Goal: Task Accomplishment & Management: Complete application form

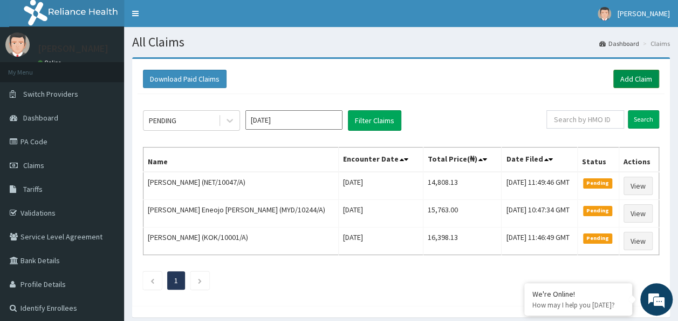
click at [644, 86] on link "Add Claim" at bounding box center [637, 79] width 46 height 18
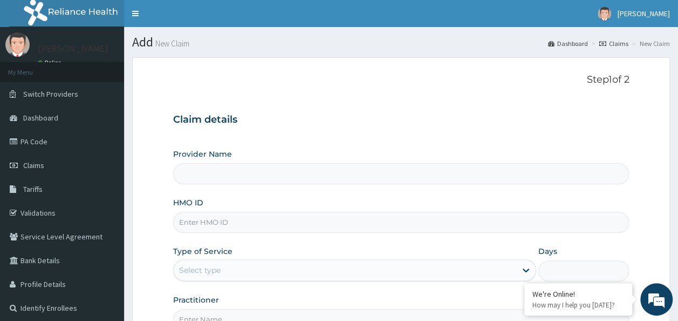
click at [210, 223] on input "HMO ID" at bounding box center [401, 222] width 456 height 21
click at [195, 176] on input "Provider Name" at bounding box center [401, 173] width 456 height 21
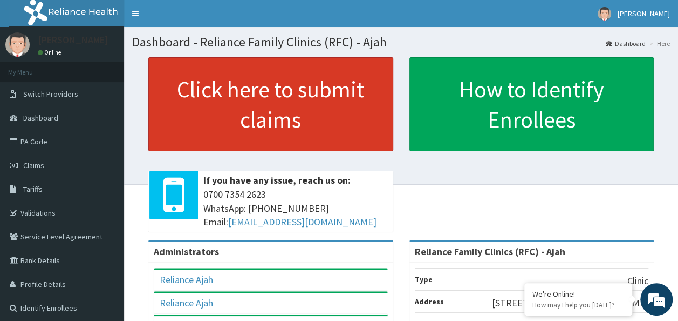
click at [335, 88] on link "Click here to submit claims" at bounding box center [270, 104] width 245 height 94
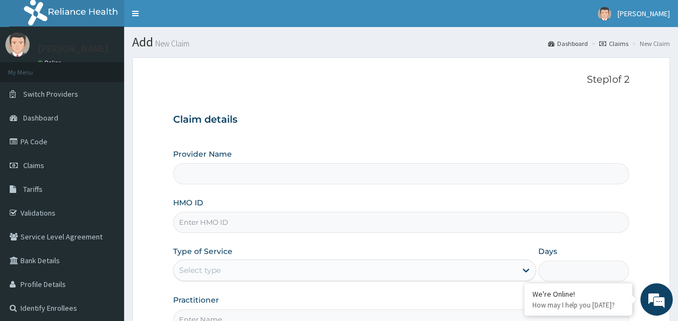
type input "Reliance Family Clinics (RFC) - Ajah"
click at [206, 218] on input "HMO ID" at bounding box center [401, 222] width 456 height 21
paste input "LBP/10108/A"
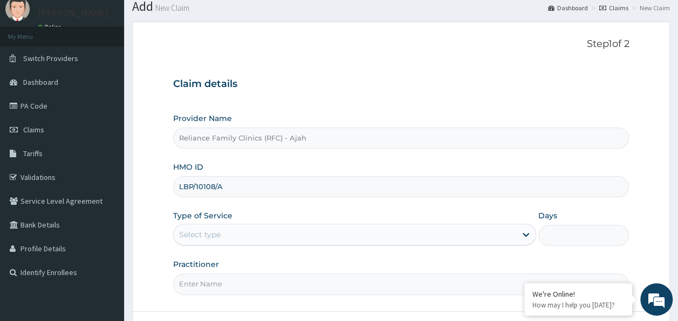
scroll to position [108, 0]
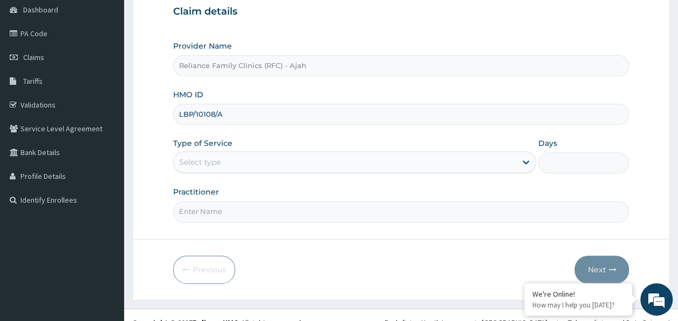
type input "LBP/10108/A"
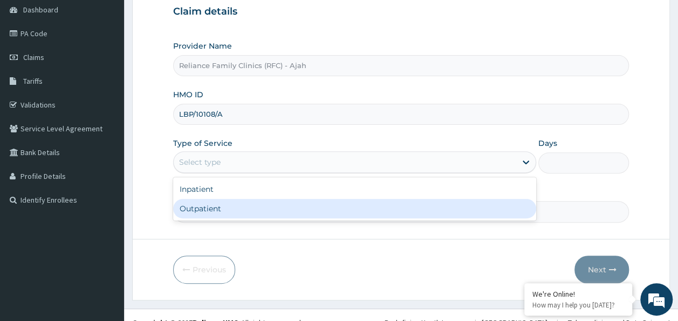
click at [214, 205] on div "Outpatient" at bounding box center [354, 208] width 363 height 19
type input "1"
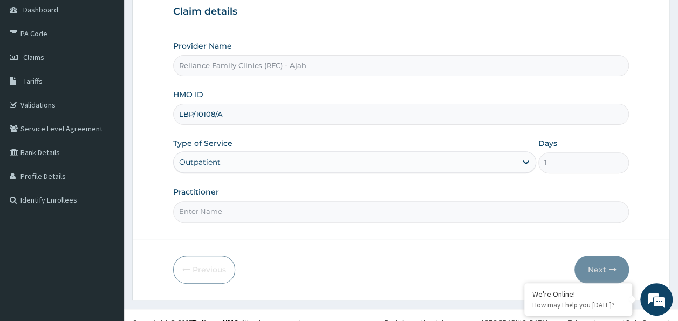
click at [231, 212] on input "Practitioner" at bounding box center [401, 211] width 456 height 21
type input "LOCUM"
click at [594, 262] on button "Next" at bounding box center [602, 269] width 54 height 28
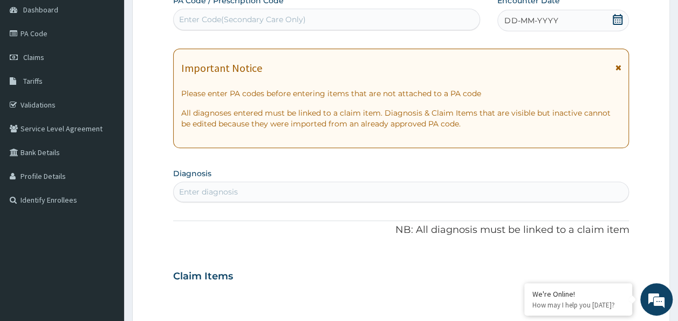
click at [209, 184] on div "Enter diagnosis" at bounding box center [401, 191] width 455 height 17
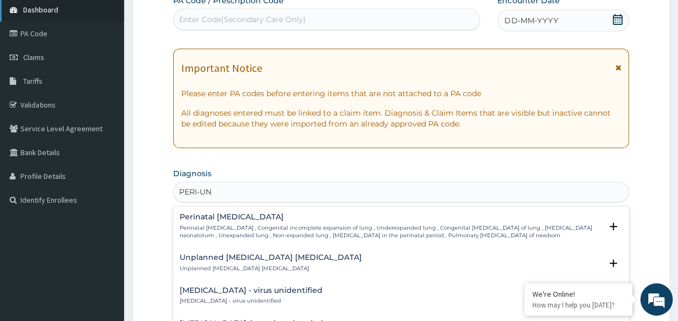
type input "PERI-UN"
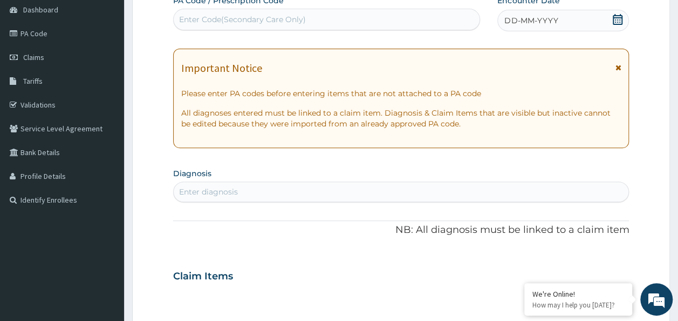
click at [192, 188] on div "Enter diagnosis" at bounding box center [208, 191] width 59 height 11
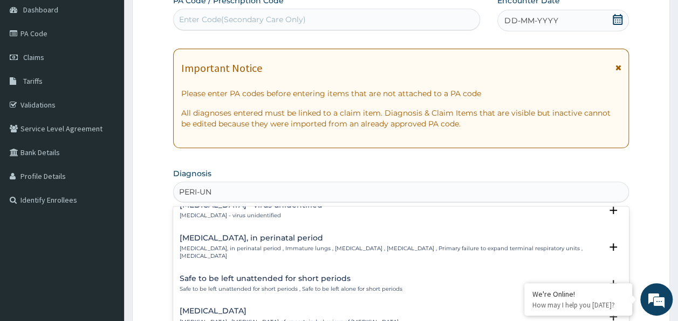
scroll to position [0, 0]
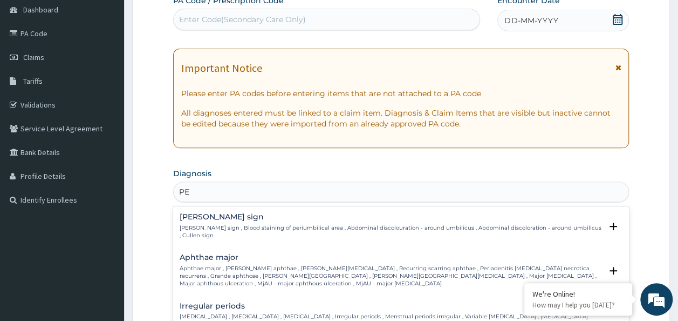
type input "P"
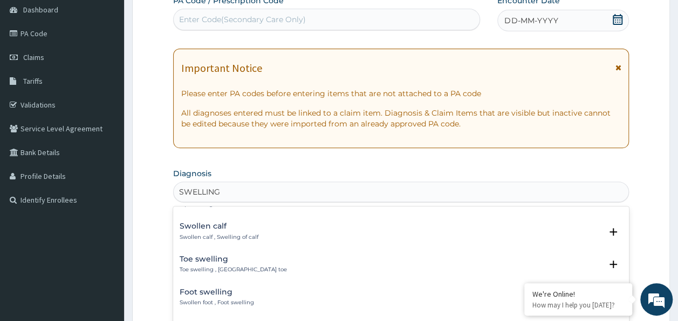
scroll to position [132, 0]
type input "SWELLING"
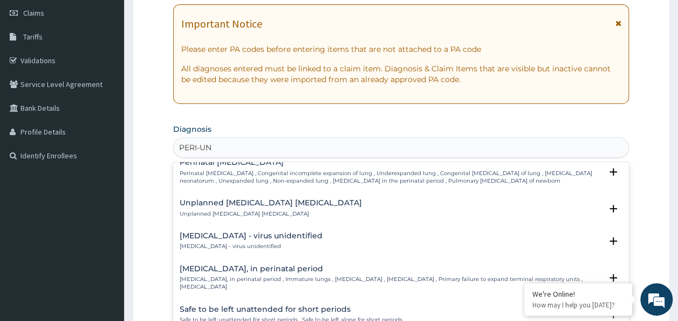
scroll to position [0, 0]
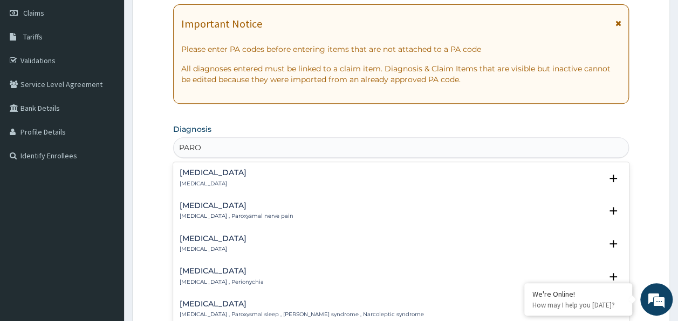
type input "PARON"
click at [202, 183] on p "Paronychia , Perionychia" at bounding box center [222, 184] width 84 height 8
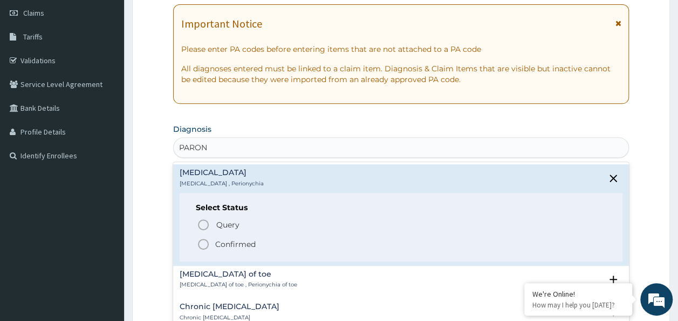
click at [201, 243] on icon "status option filled" at bounding box center [203, 243] width 13 height 13
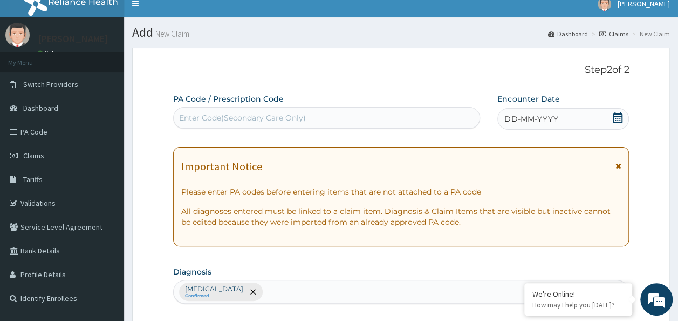
scroll to position [4, 0]
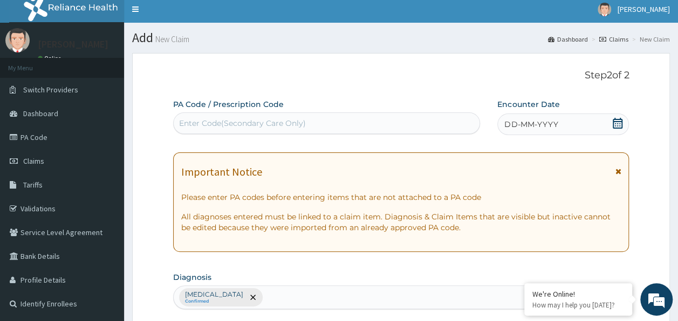
click at [564, 122] on div "DD-MM-YYYY" at bounding box center [563, 124] width 132 height 22
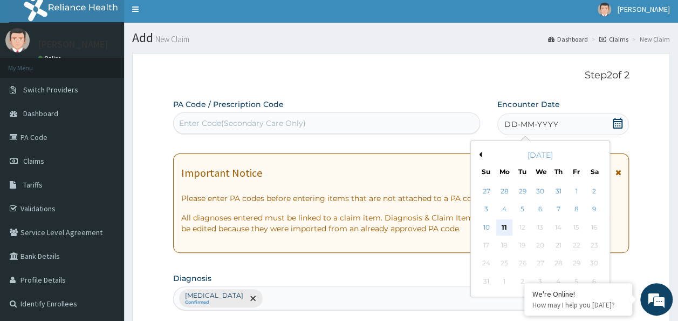
click at [504, 226] on div "11" at bounding box center [504, 227] width 16 height 16
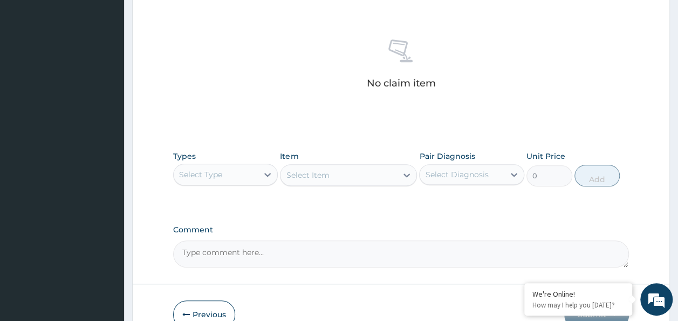
scroll to position [399, 0]
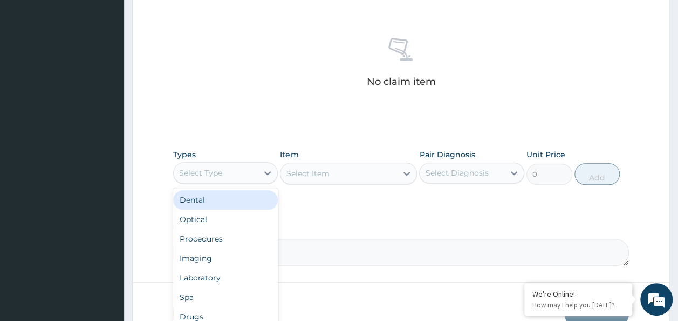
click at [219, 236] on div "Procedures" at bounding box center [225, 238] width 105 height 19
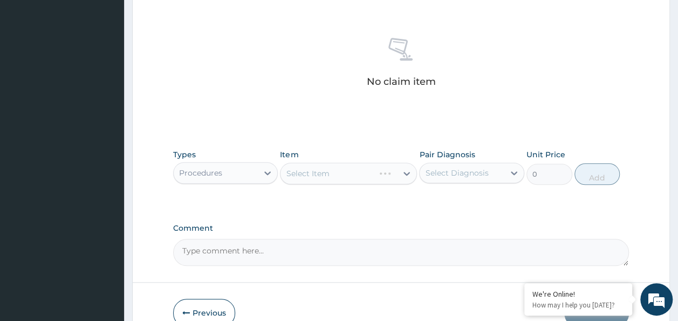
click at [403, 180] on div "Select Item" at bounding box center [348, 173] width 137 height 22
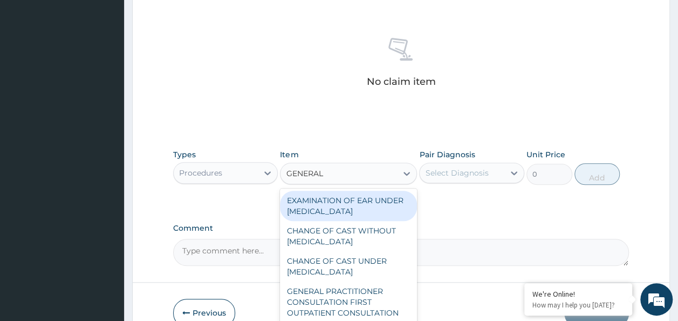
type input "GENERAL"
click at [355, 309] on div "GENERAL PRACTITIONER CONSULTATION FIRST OUTPATIENT CONSULTATION" at bounding box center [348, 301] width 137 height 41
type input "3370.125"
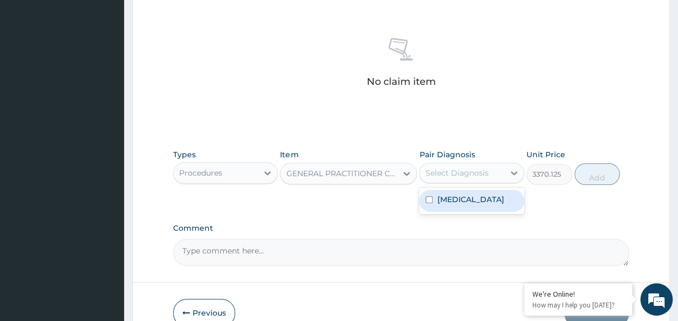
click at [484, 203] on div "Paronychia" at bounding box center [471, 200] width 105 height 22
checkbox input "true"
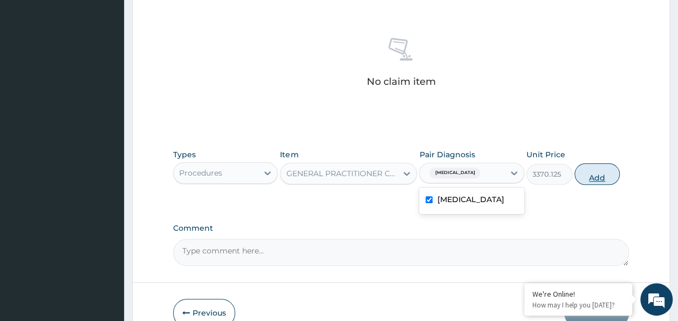
click at [603, 172] on button "Add" at bounding box center [598, 174] width 46 height 22
type input "0"
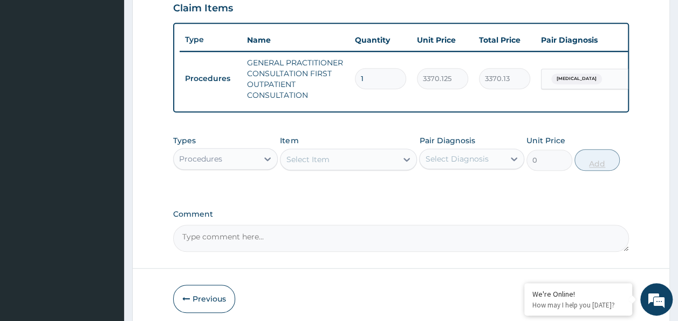
scroll to position [390, 0]
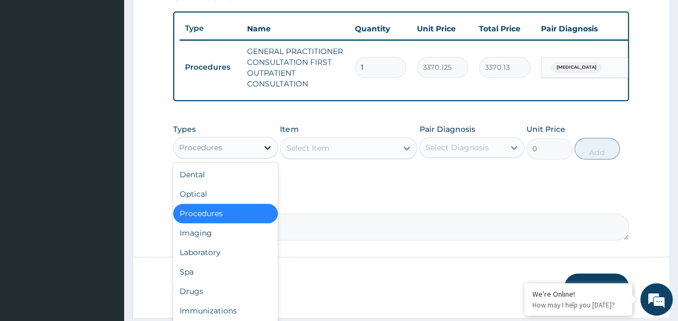
click at [261, 153] on div at bounding box center [267, 147] width 19 height 19
click at [195, 296] on div "Drugs" at bounding box center [225, 290] width 105 height 19
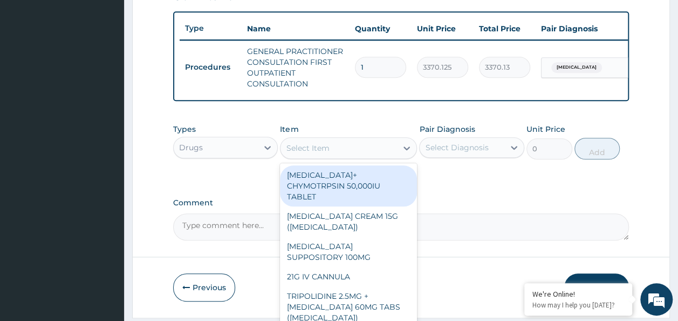
click at [405, 153] on icon at bounding box center [406, 147] width 11 height 11
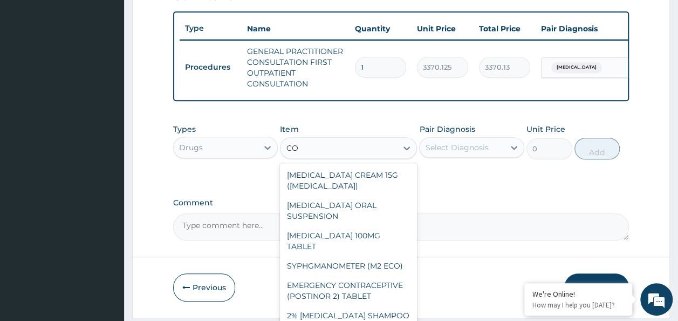
type input "C"
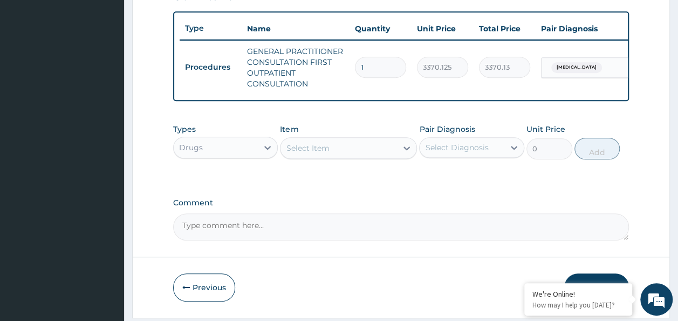
click at [321, 149] on div "Select Item" at bounding box center [307, 147] width 43 height 11
type input "CODA"
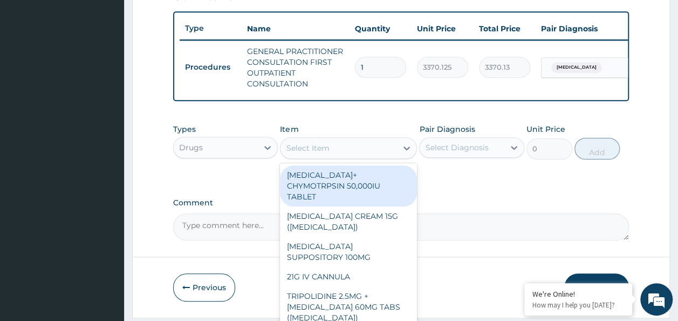
click at [301, 153] on div "Select Item" at bounding box center [307, 147] width 43 height 11
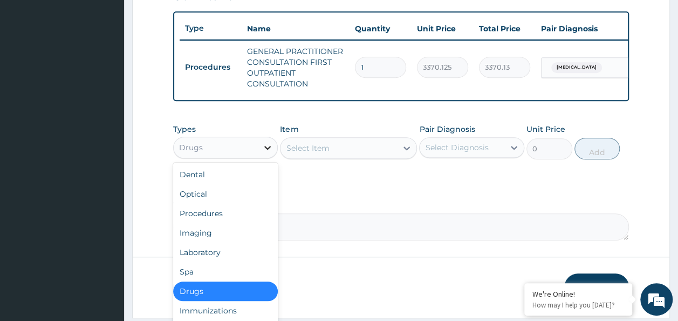
click at [267, 152] on icon at bounding box center [267, 147] width 11 height 11
click at [232, 292] on div "Drugs" at bounding box center [225, 290] width 105 height 19
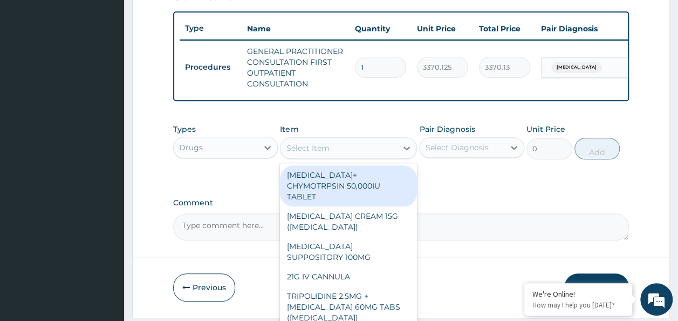
click at [319, 153] on div "Select Item" at bounding box center [307, 147] width 43 height 11
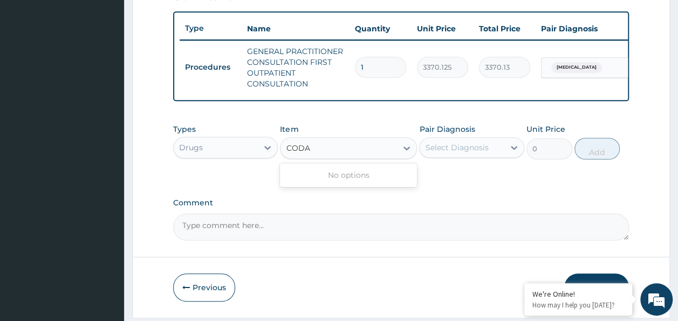
type input "CODA"
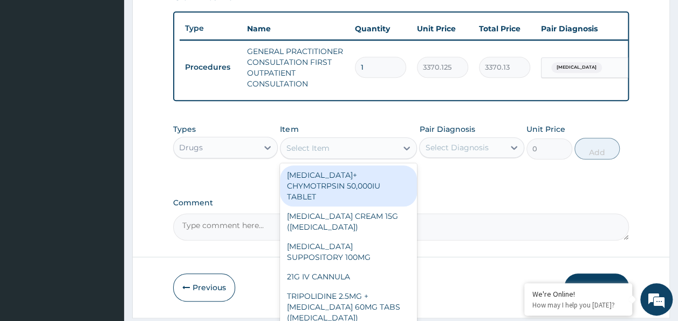
click at [290, 150] on div "Select Item" at bounding box center [307, 147] width 43 height 11
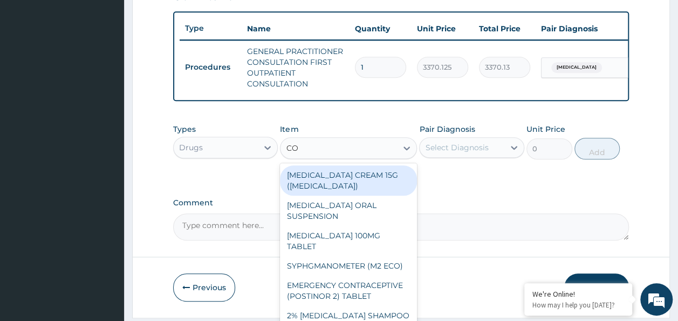
type input "COD"
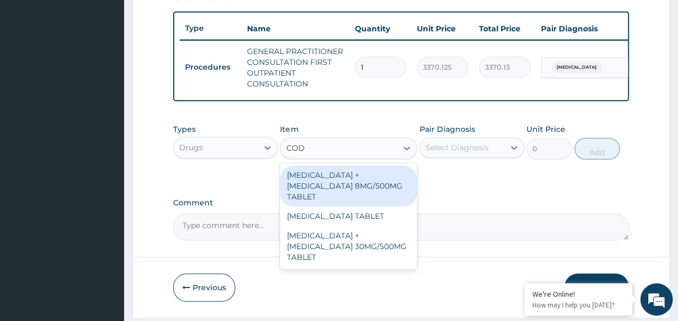
click at [344, 194] on div "PARACETAMOL + CODEINE 8MG/500MG TABLET" at bounding box center [348, 185] width 137 height 41
type input "343.2000122070312"
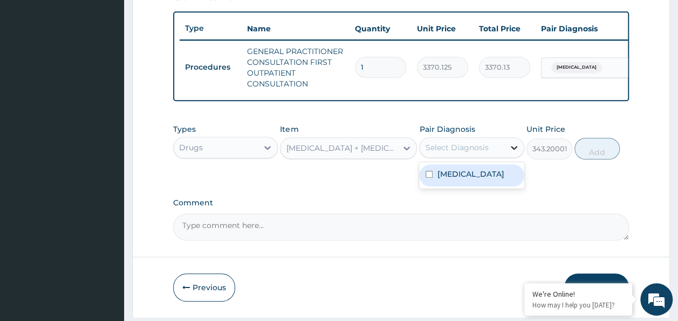
click at [513, 149] on icon at bounding box center [514, 148] width 6 height 4
click at [432, 178] on input "checkbox" at bounding box center [429, 174] width 7 height 7
checkbox input "true"
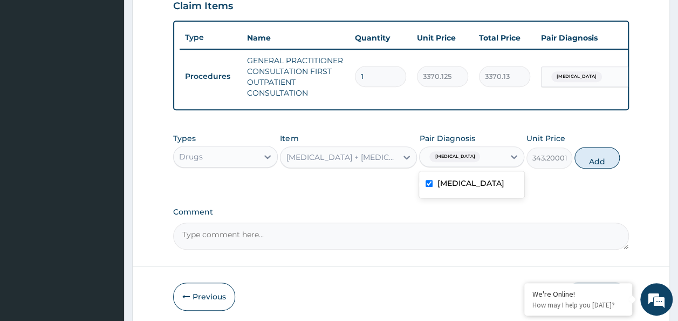
scroll to position [391, 0]
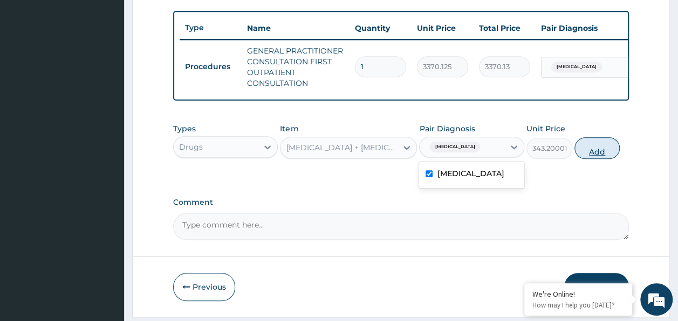
click at [606, 156] on button "Add" at bounding box center [598, 148] width 46 height 22
type input "0"
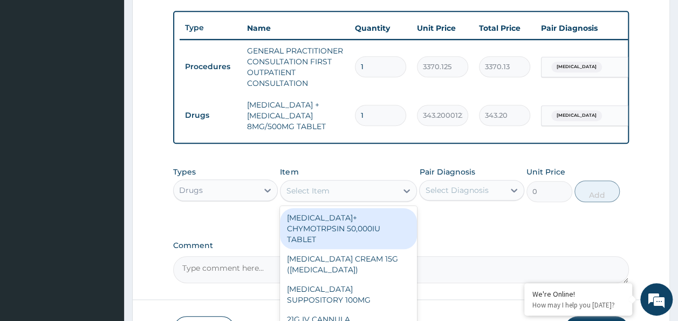
click at [302, 195] on div "Select Item" at bounding box center [307, 190] width 43 height 11
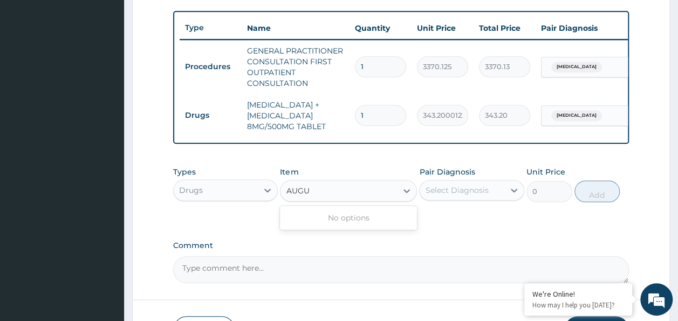
type input "AUGU"
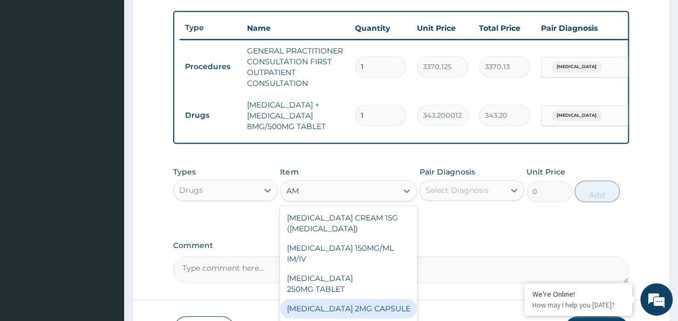
type input "AM"
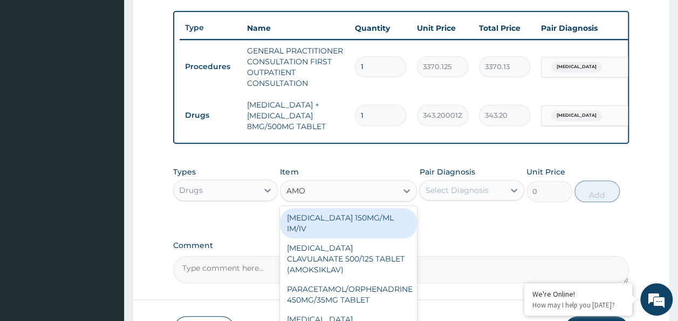
type input "AMOX"
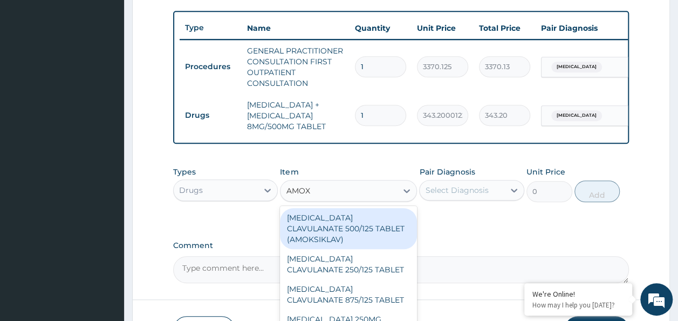
click at [362, 244] on div "AMOXICILLIN CLAVULANATE 500/125 TABLET (AMOKSIKLAV)" at bounding box center [348, 228] width 137 height 41
type input "756"
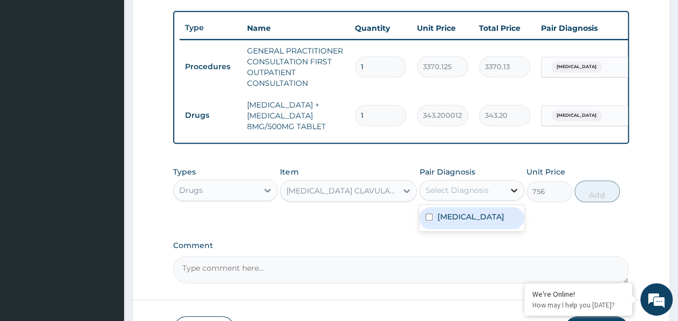
click at [509, 195] on icon at bounding box center [514, 190] width 11 height 11
click at [485, 221] on div "Paronychia" at bounding box center [471, 218] width 105 height 22
checkbox input "true"
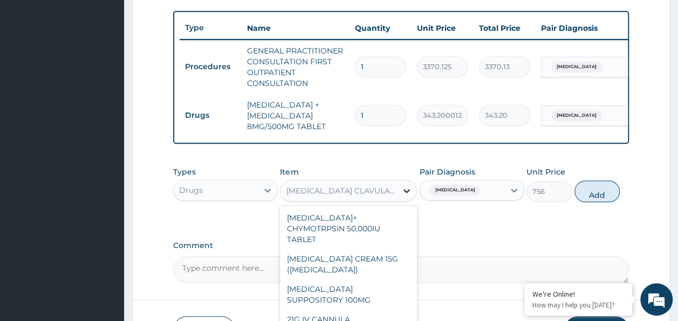
click at [407, 193] on icon at bounding box center [407, 191] width 6 height 4
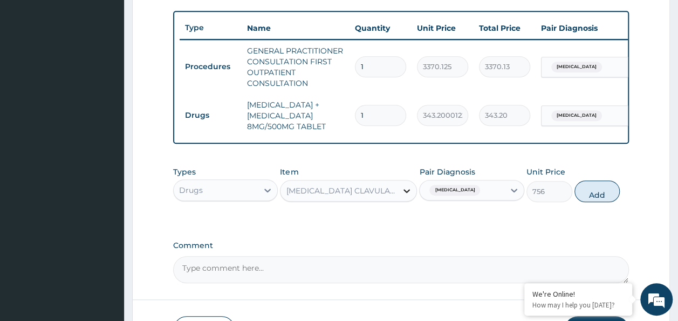
click at [407, 193] on icon at bounding box center [407, 191] width 6 height 4
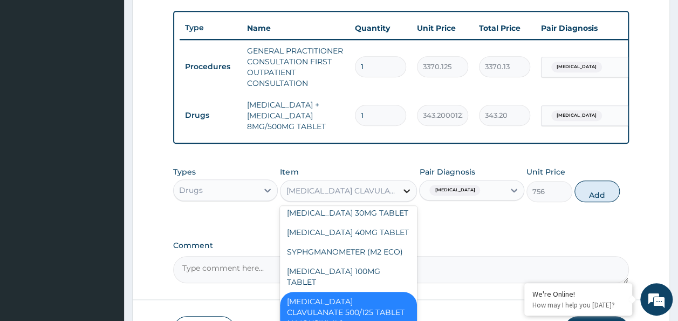
click at [404, 196] on icon at bounding box center [406, 190] width 11 height 11
type input "AM"
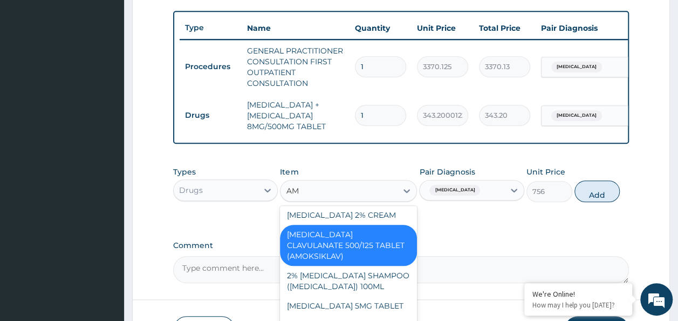
click at [358, 245] on div "AMOXICILLIN CLAVULANATE 500/125 TABLET (AMOKSIKLAV)" at bounding box center [348, 244] width 137 height 41
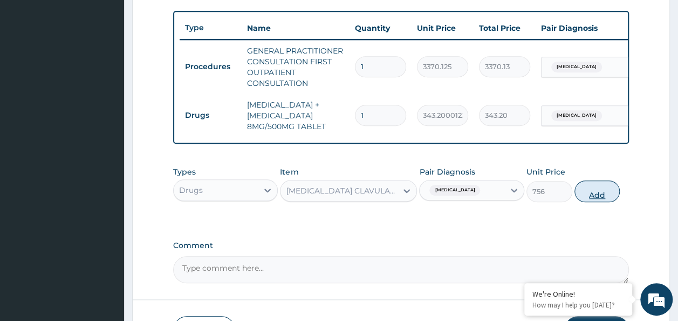
click at [591, 202] on button "Add" at bounding box center [598, 191] width 46 height 22
type input "0"
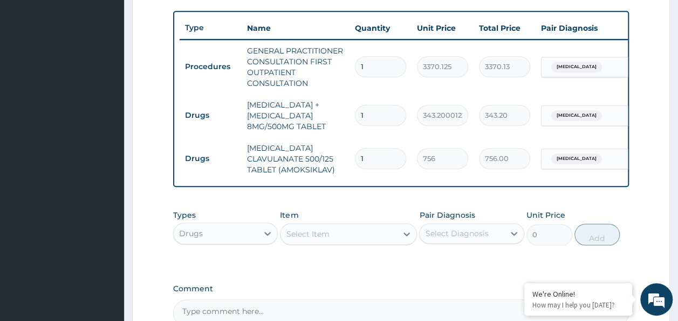
click at [369, 113] on input "1" at bounding box center [380, 115] width 51 height 21
type input "0.00"
type input "6"
type input "2059.20"
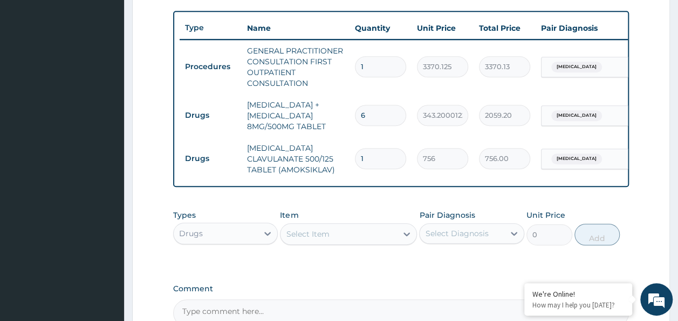
type input "6"
click at [367, 159] on input "1" at bounding box center [380, 158] width 51 height 21
type input "0.00"
type input "2"
type input "1512.00"
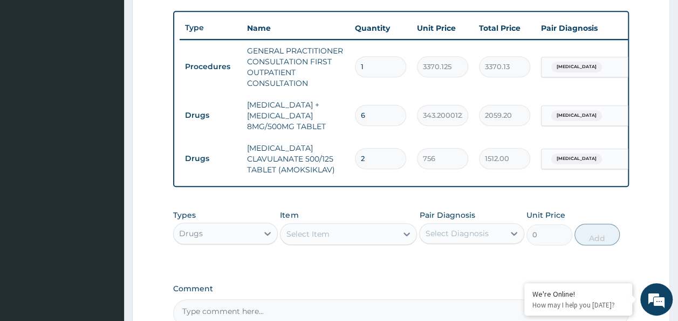
type input "28"
type input "21168.00"
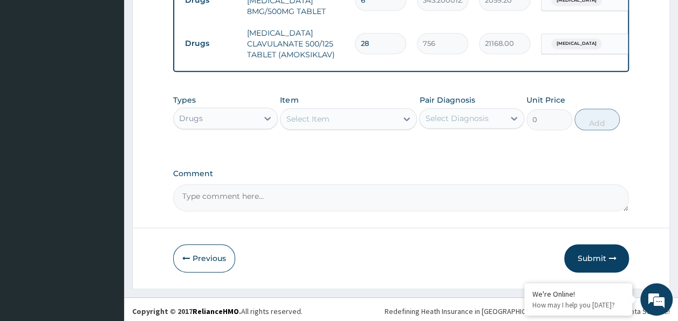
scroll to position [516, 0]
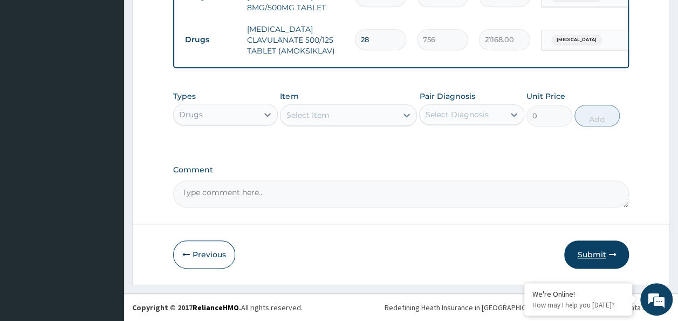
click at [615, 257] on icon "button" at bounding box center [613, 254] width 8 height 8
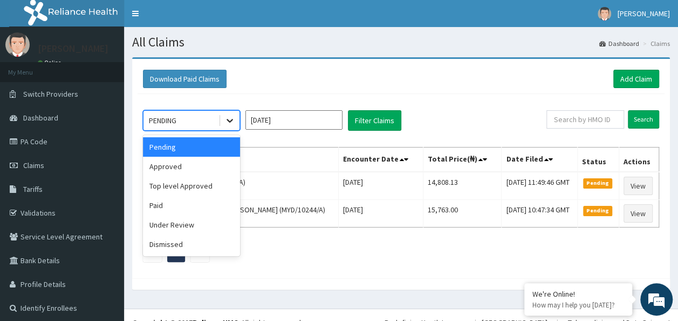
click at [230, 125] on icon at bounding box center [229, 120] width 11 height 11
click at [186, 168] on div "Approved" at bounding box center [191, 165] width 97 height 19
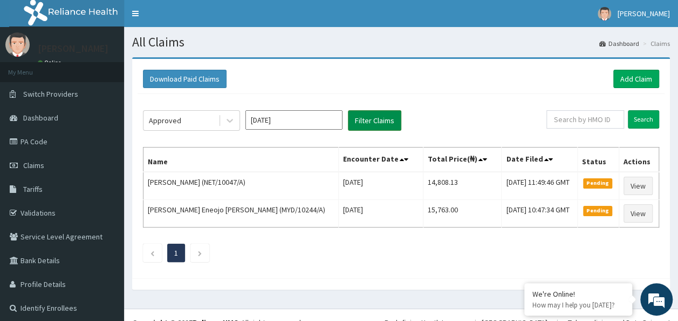
click at [367, 115] on button "Filter Claims" at bounding box center [374, 120] width 53 height 21
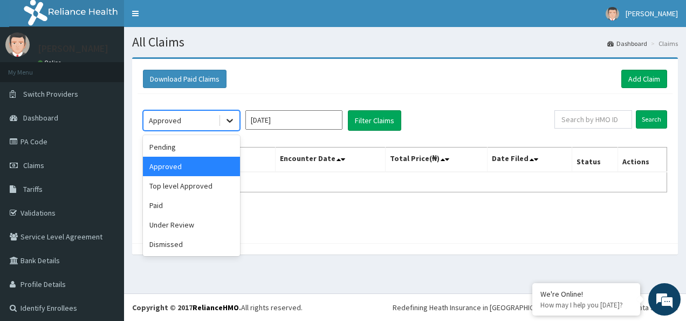
click at [232, 122] on icon at bounding box center [229, 120] width 11 height 11
click at [199, 170] on div "Approved" at bounding box center [191, 165] width 97 height 19
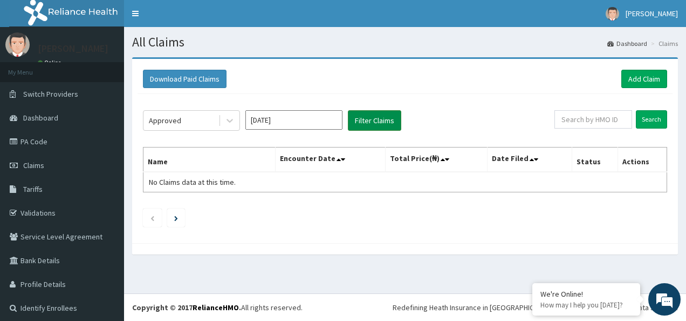
click at [370, 121] on button "Filter Claims" at bounding box center [374, 120] width 53 height 21
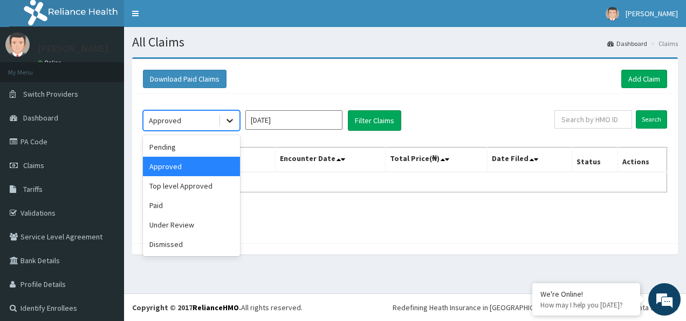
click at [233, 125] on icon at bounding box center [229, 120] width 11 height 11
click at [196, 151] on div "Pending" at bounding box center [191, 146] width 97 height 19
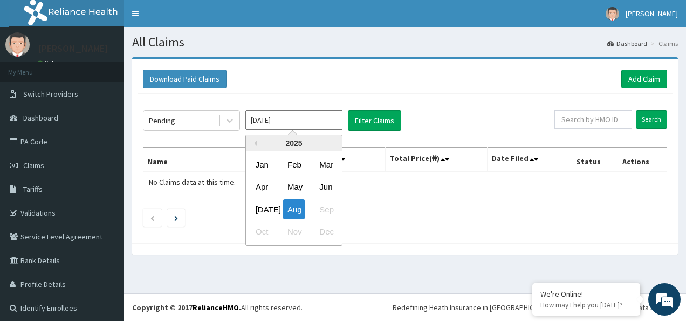
click at [277, 125] on input "Aug 2025" at bounding box center [294, 119] width 97 height 19
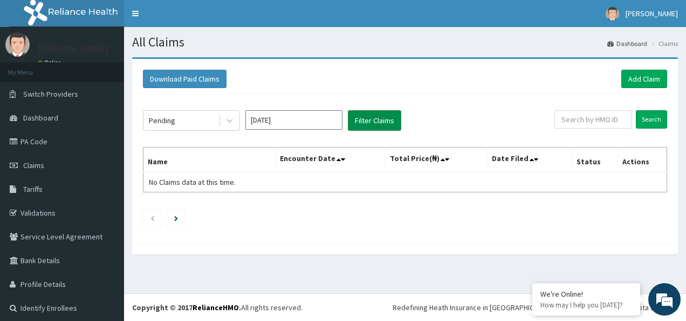
click at [370, 120] on button "Filter Claims" at bounding box center [374, 120] width 53 height 21
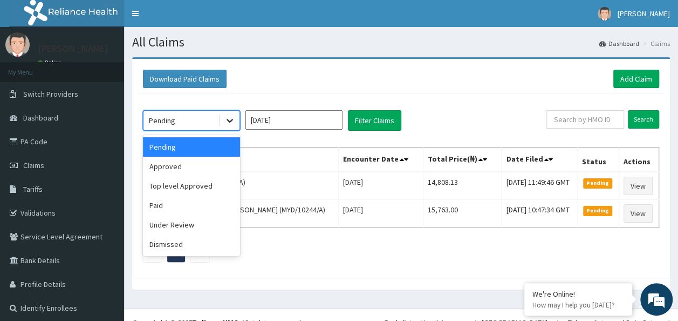
click at [230, 115] on icon at bounding box center [229, 120] width 11 height 11
click at [169, 208] on div "Paid" at bounding box center [191, 204] width 97 height 19
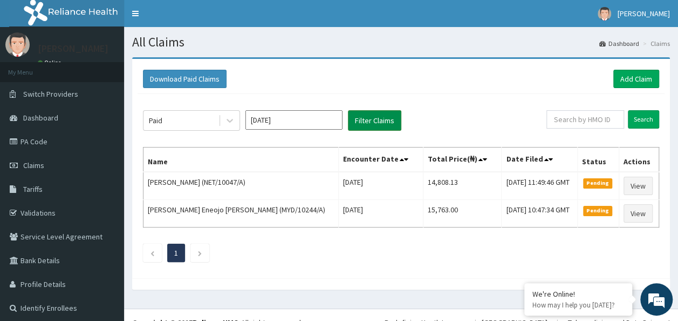
click at [373, 124] on button "Filter Claims" at bounding box center [374, 120] width 53 height 21
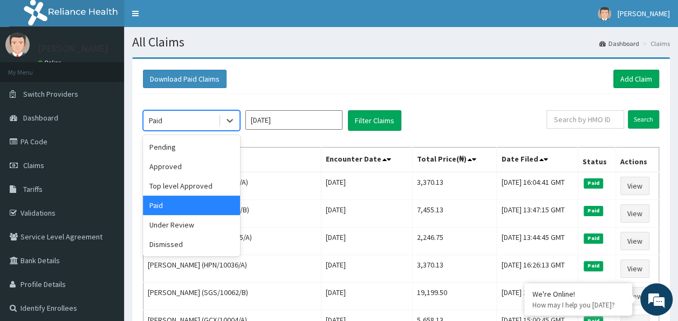
click at [215, 142] on div "Pending" at bounding box center [191, 146] width 97 height 19
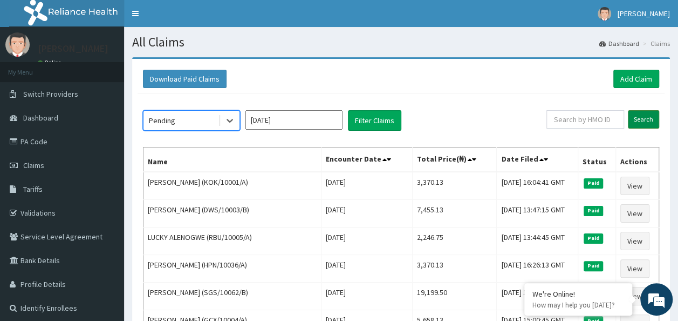
click at [652, 117] on input "Search" at bounding box center [643, 119] width 31 height 18
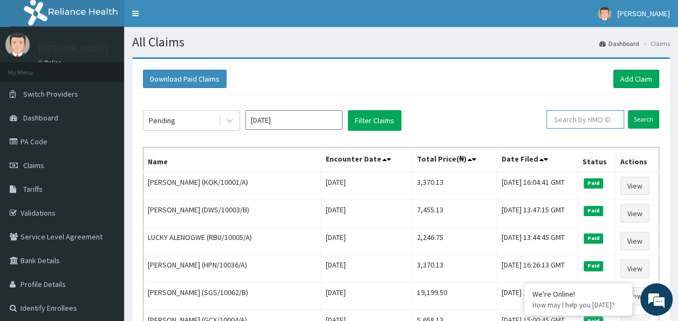
click at [582, 120] on input "text" at bounding box center [586, 119] width 78 height 18
click at [566, 122] on input "text" at bounding box center [586, 119] width 78 height 18
paste input "LBP/10108/A"
type input "LBP/10108/A"
click at [650, 122] on input "Search" at bounding box center [643, 119] width 31 height 18
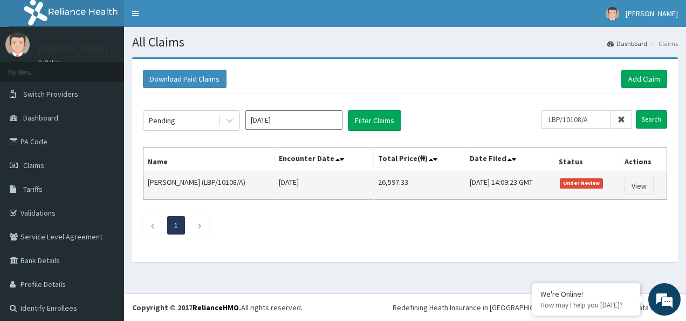
click at [500, 183] on td "Mon, 11 Aug 2025 14:09:23 GMT" at bounding box center [510, 186] width 88 height 28
click at [629, 185] on link "View" at bounding box center [639, 185] width 29 height 18
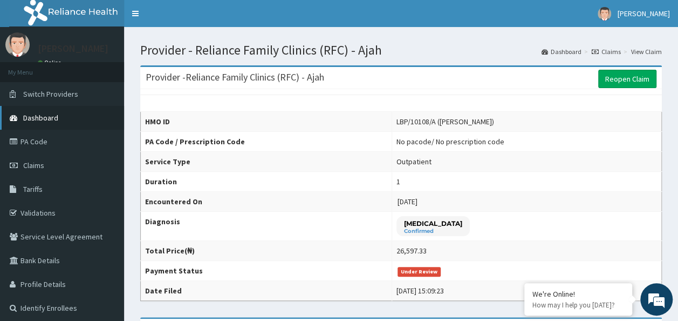
click at [49, 118] on span "Dashboard" at bounding box center [40, 118] width 35 height 10
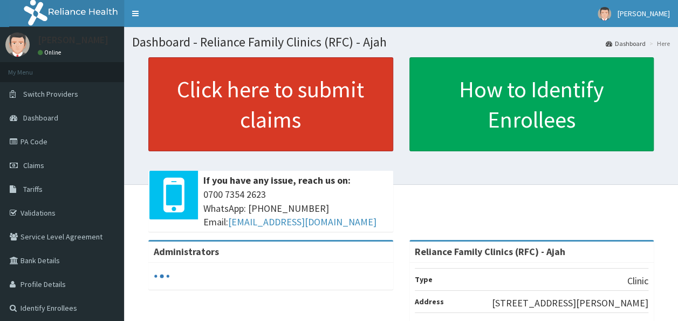
click at [338, 94] on link "Click here to submit claims" at bounding box center [270, 104] width 245 height 94
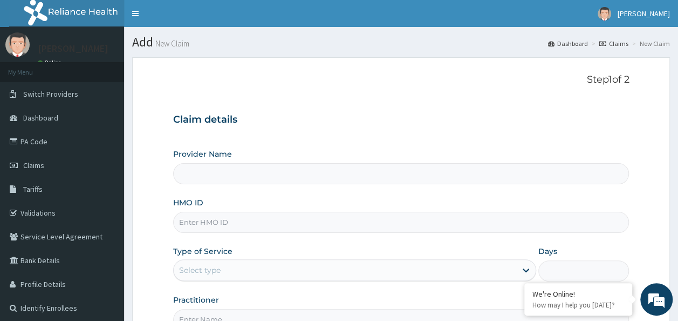
type input "Reliance Family Clinics (RFC) - Ajah"
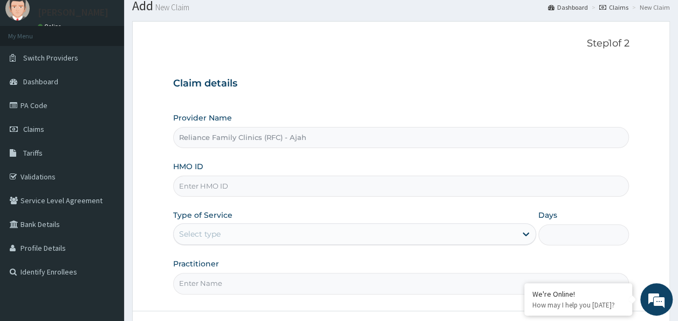
scroll to position [62, 0]
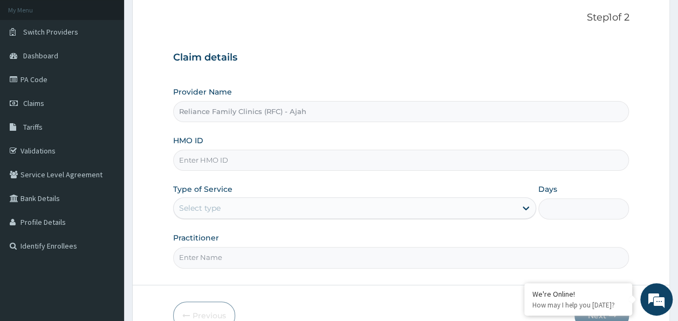
click at [465, 160] on input "HMO ID" at bounding box center [401, 159] width 456 height 21
paste input "BLO/10035/A"
type input "BLO/10035/A"
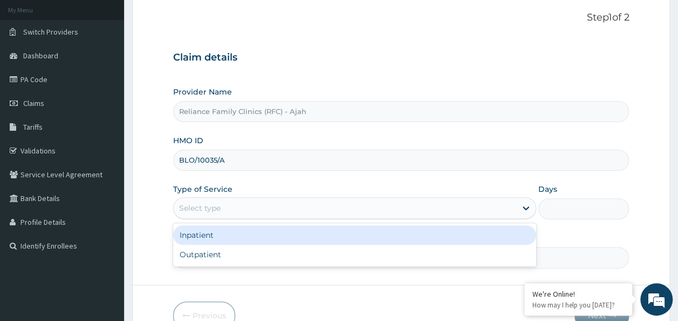
click at [345, 257] on div "Outpatient" at bounding box center [354, 253] width 363 height 19
type input "1"
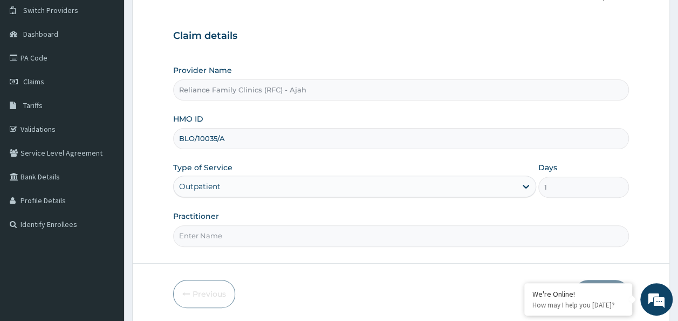
scroll to position [121, 0]
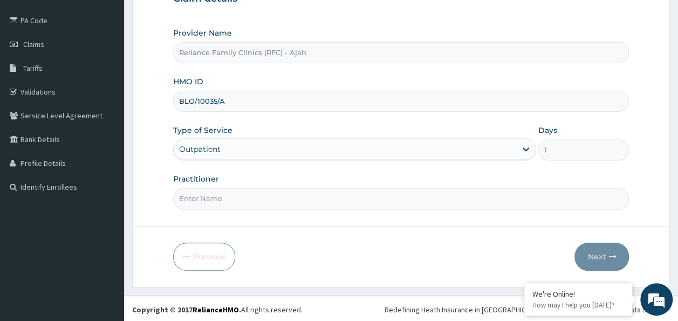
click at [388, 196] on input "Practitioner" at bounding box center [401, 198] width 456 height 21
type input "LOCUM"
click at [614, 255] on icon "button" at bounding box center [613, 257] width 8 height 8
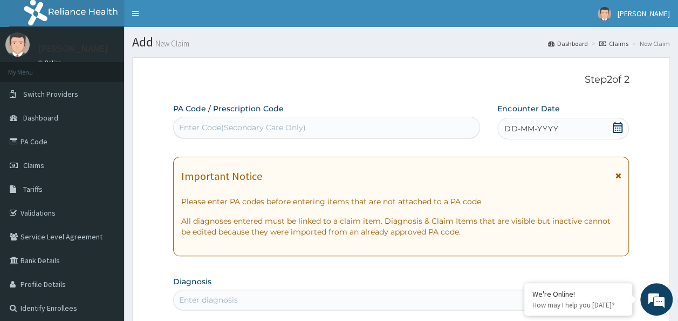
click at [572, 128] on div "DD-MM-YYYY" at bounding box center [563, 129] width 132 height 22
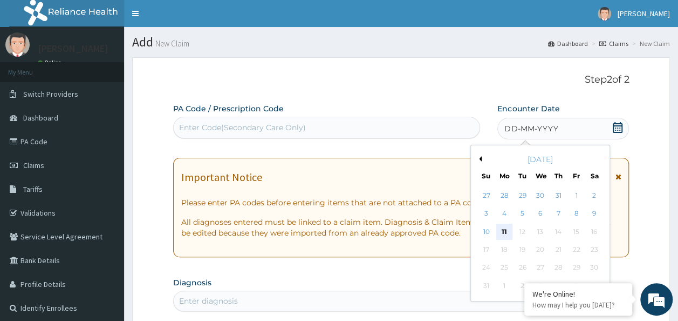
click at [504, 230] on div "11" at bounding box center [504, 231] width 16 height 16
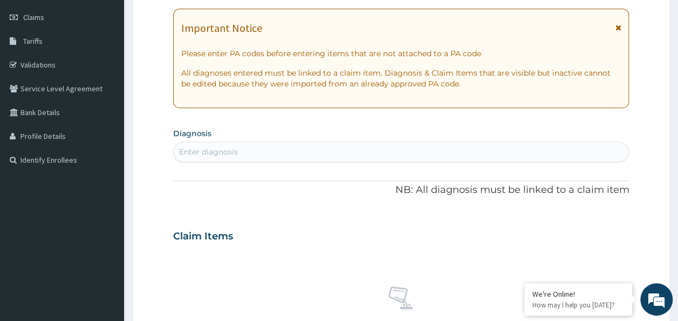
scroll to position [152, 0]
